Goal: Obtain resource: Obtain resource

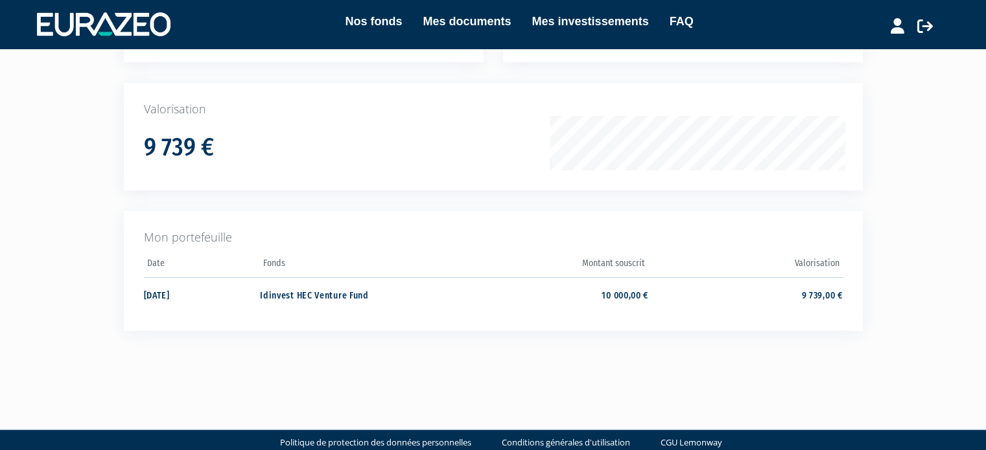
scroll to position [192, 0]
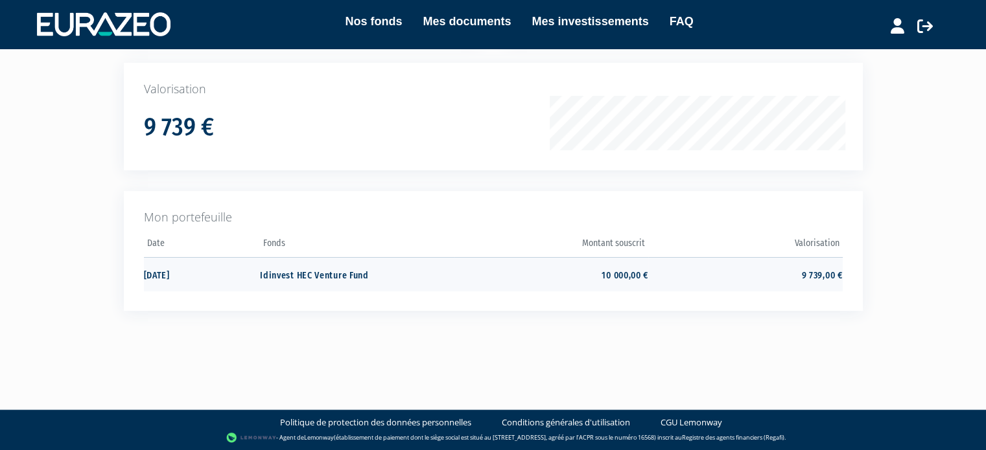
click at [361, 275] on td "Idinvest HEC Venture Fund" at bounding box center [357, 274] width 194 height 34
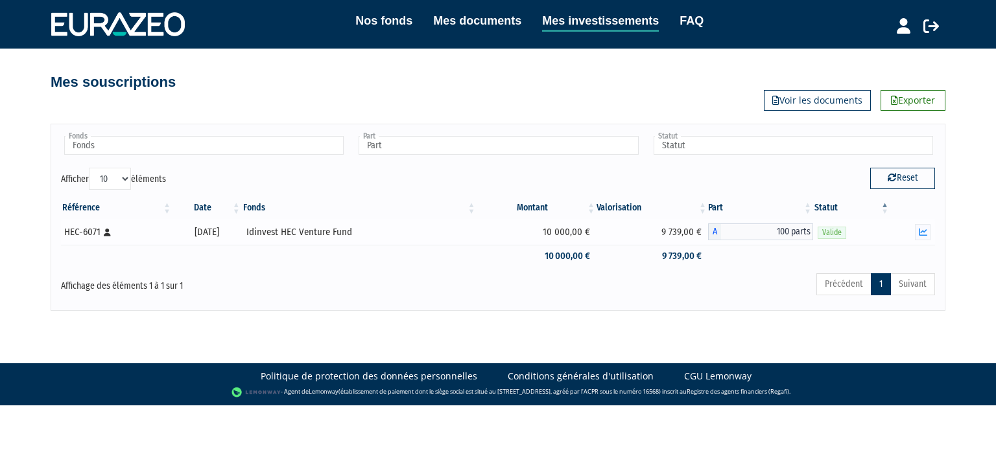
click at [84, 228] on div "HEC-6071 [Français] Personne physique" at bounding box center [116, 233] width 104 height 14
drag, startPoint x: 848, startPoint y: 99, endPoint x: 833, endPoint y: 106, distance: 16.5
click at [848, 99] on link "Voir les documents" at bounding box center [817, 100] width 107 height 21
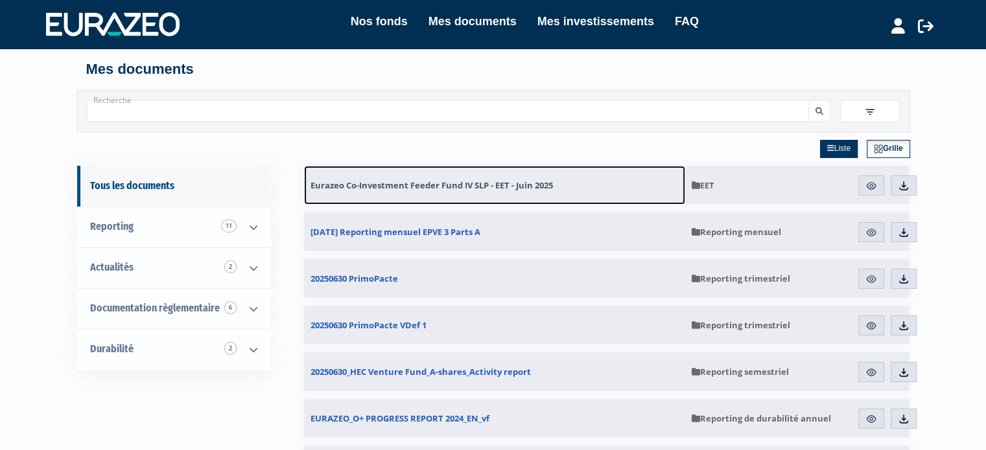
click at [578, 183] on link "Eurazeo Co-Investment Feeder Fund IV SLP - EET - Juin 2025" at bounding box center [494, 185] width 381 height 39
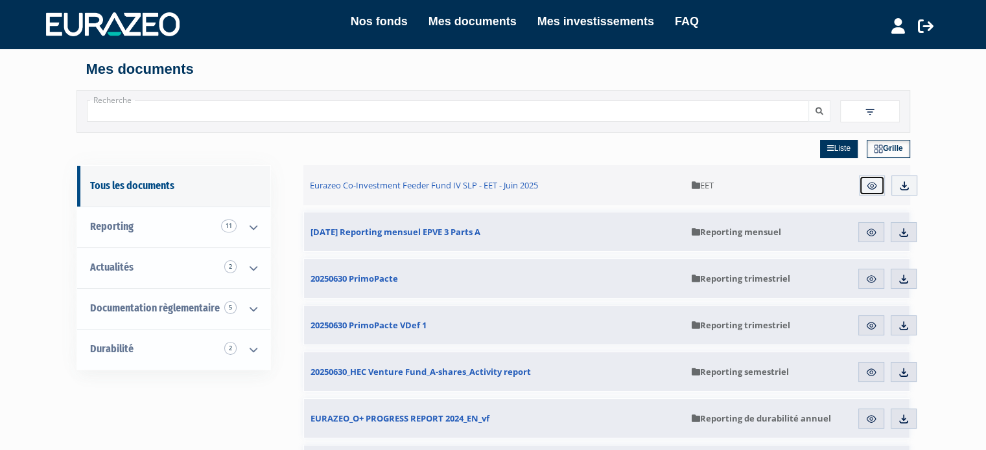
click at [868, 185] on img at bounding box center [872, 186] width 12 height 12
click at [875, 237] on img at bounding box center [871, 233] width 12 height 12
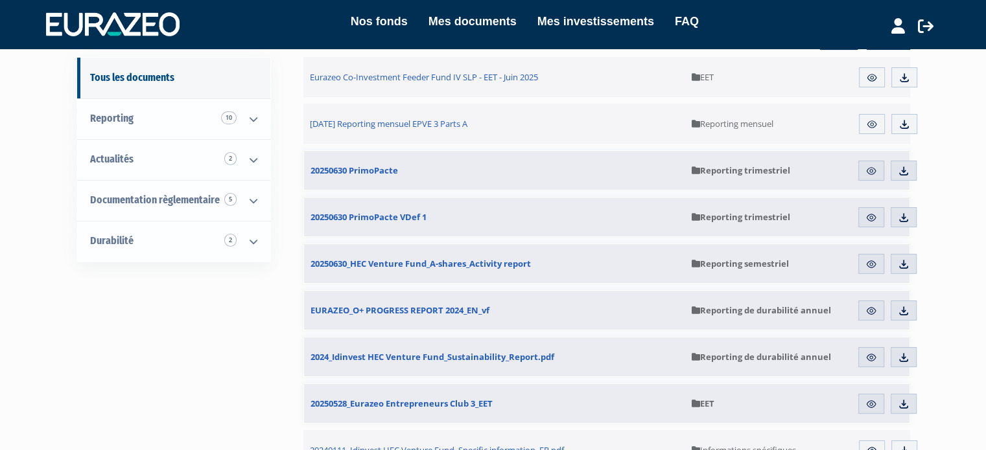
scroll to position [130, 0]
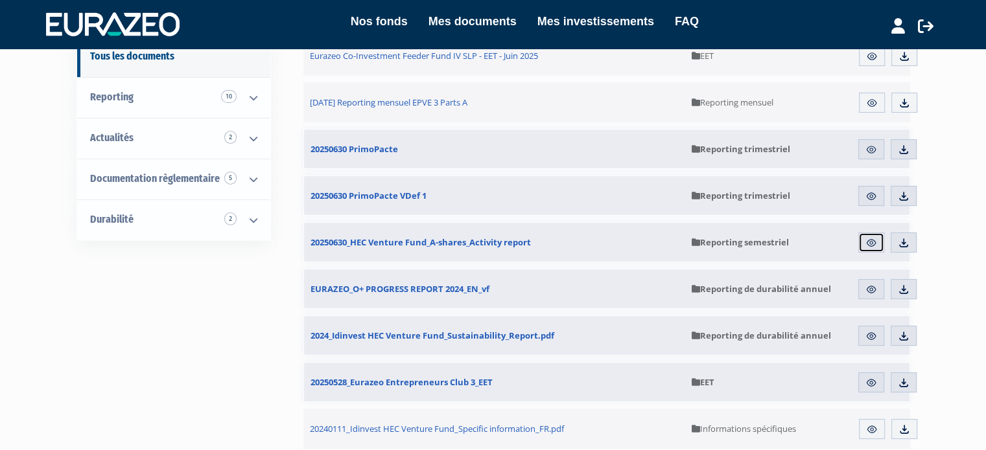
click at [874, 246] on img at bounding box center [871, 243] width 12 height 12
